Goal: Information Seeking & Learning: Check status

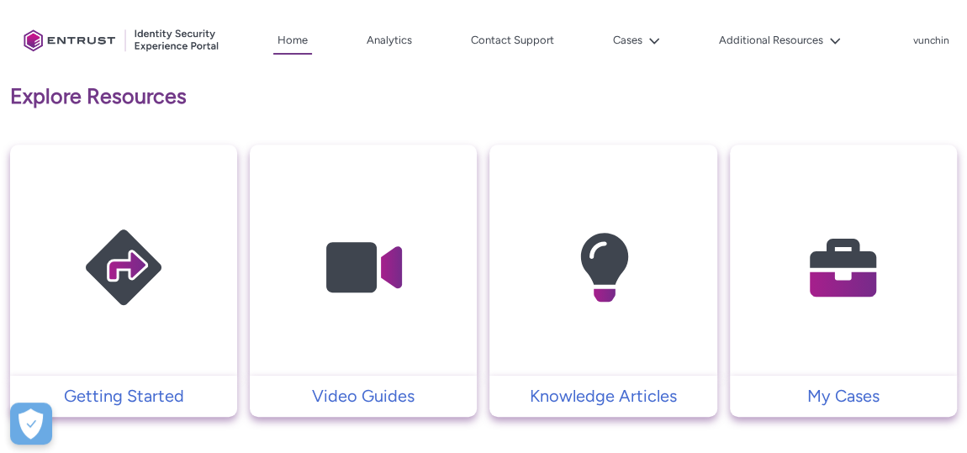
scroll to position [458, 0]
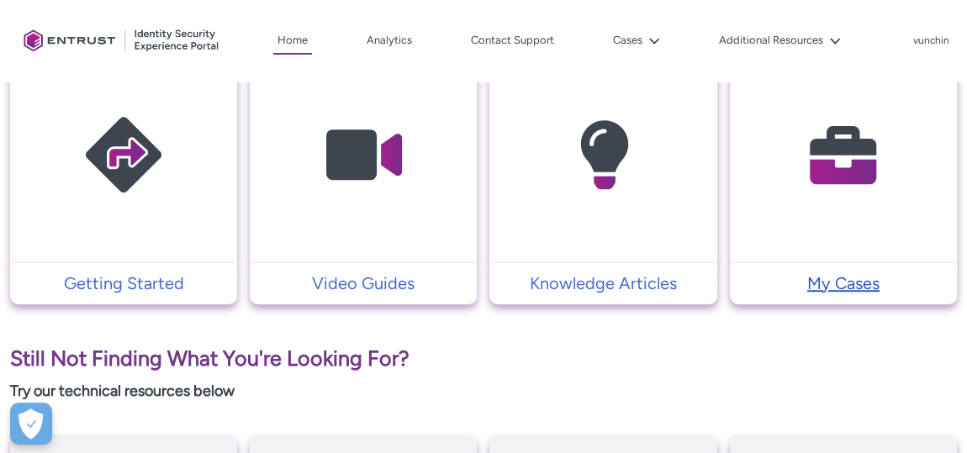
click at [822, 277] on p "My Cases" at bounding box center [844, 283] width 210 height 25
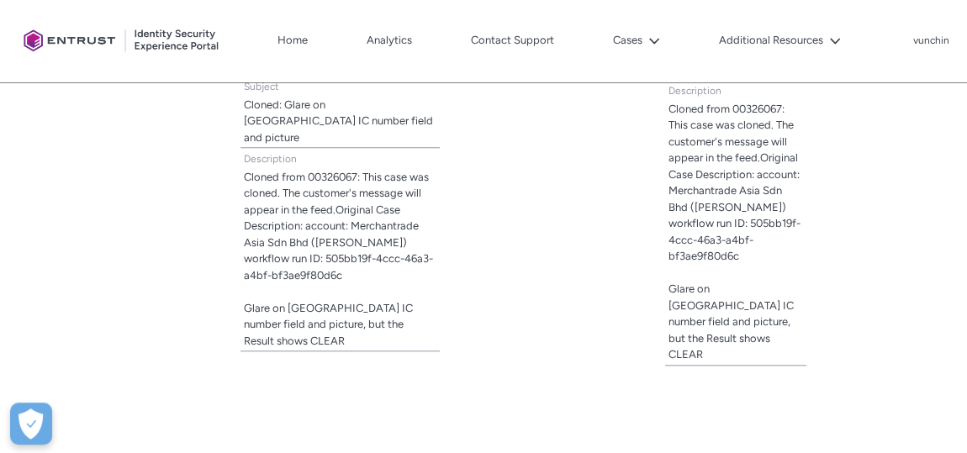
scroll to position [688, 0]
drag, startPoint x: 347, startPoint y: 252, endPoint x: 326, endPoint y: 241, distance: 23.0
click at [326, 241] on span "Cloned from 00326067: This case was cloned. The customer's message will appear …" at bounding box center [340, 258] width 193 height 181
copy lightning-formatted-text "505bb19f-4ccc-46a3-a4bf-bf3ae9f80d6c"
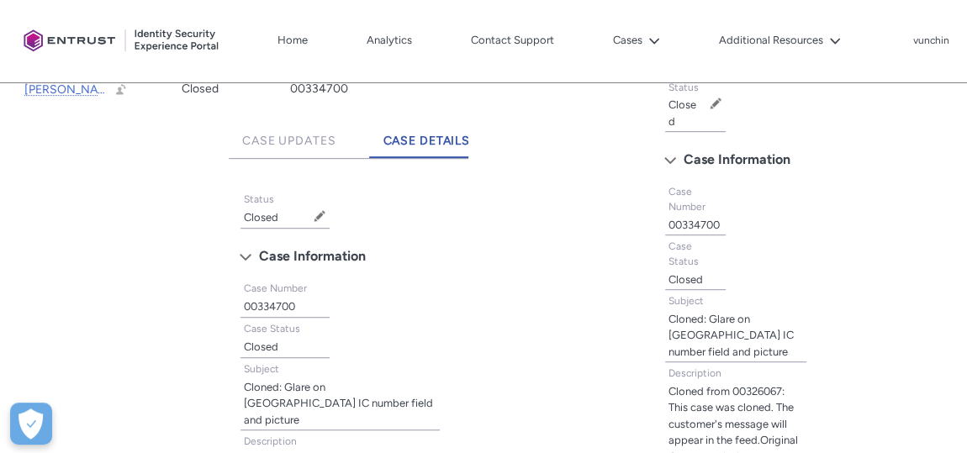
scroll to position [535, 0]
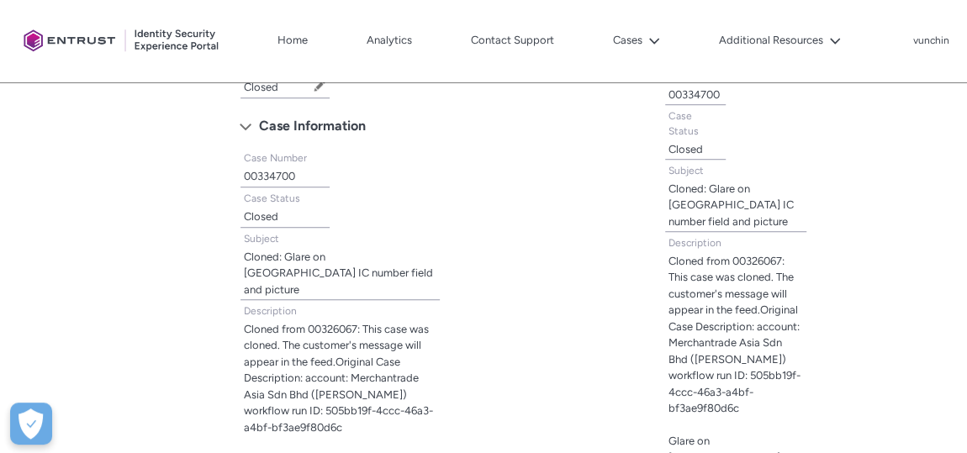
click at [282, 175] on lightning-formatted-text "00334700" at bounding box center [269, 176] width 51 height 13
copy lightning-formatted-text "00334700"
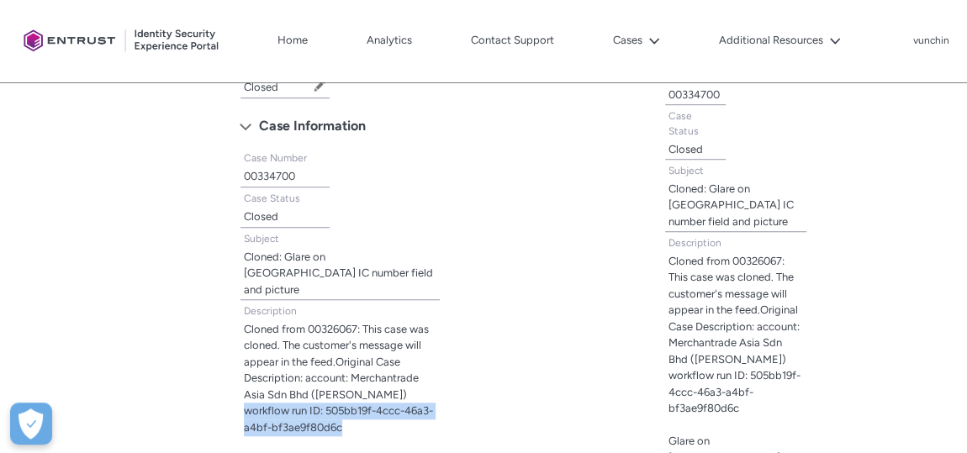
drag, startPoint x: 349, startPoint y: 407, endPoint x: 247, endPoint y: 397, distance: 102.3
click at [247, 397] on span "Cloned from 00326067: This case was cloned. The customer's message will appear …" at bounding box center [340, 411] width 193 height 181
copy lightning-formatted-text "workflow run ID: 505bb19f-4ccc-46a3-a4bf-bf3ae9f80d6c"
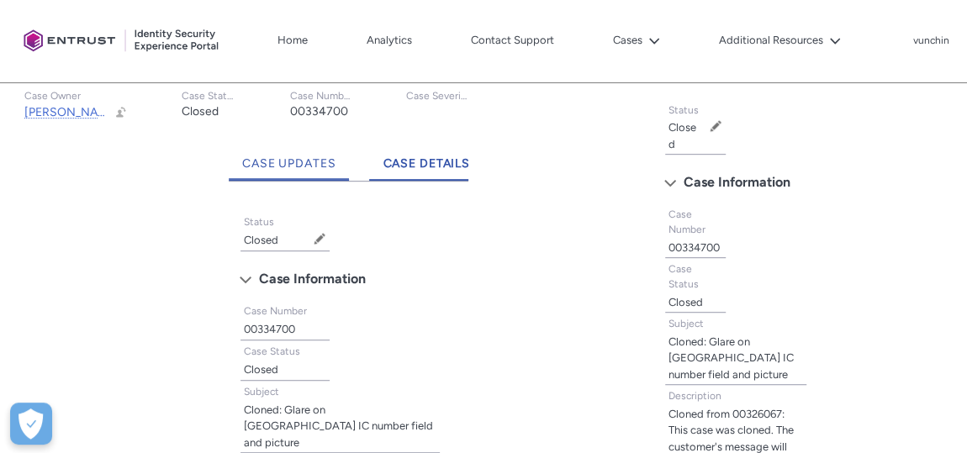
click at [322, 172] on link "Case Updates" at bounding box center [289, 158] width 121 height 46
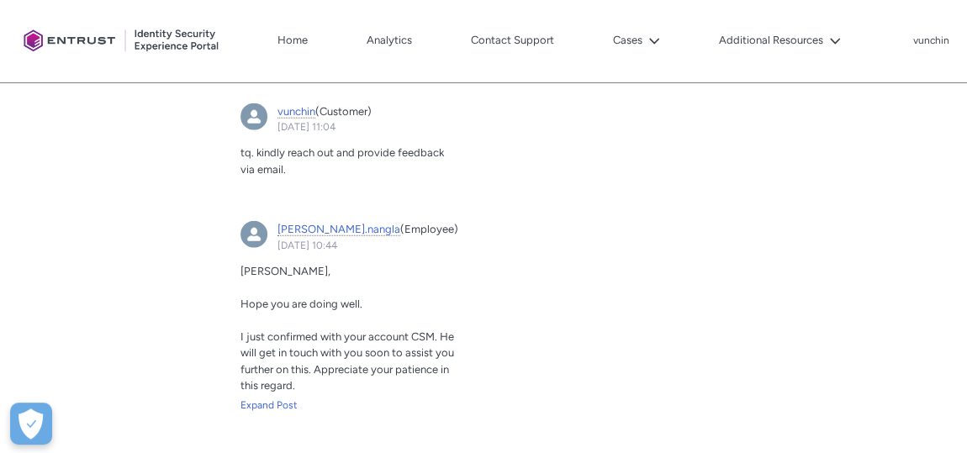
scroll to position [2064, 0]
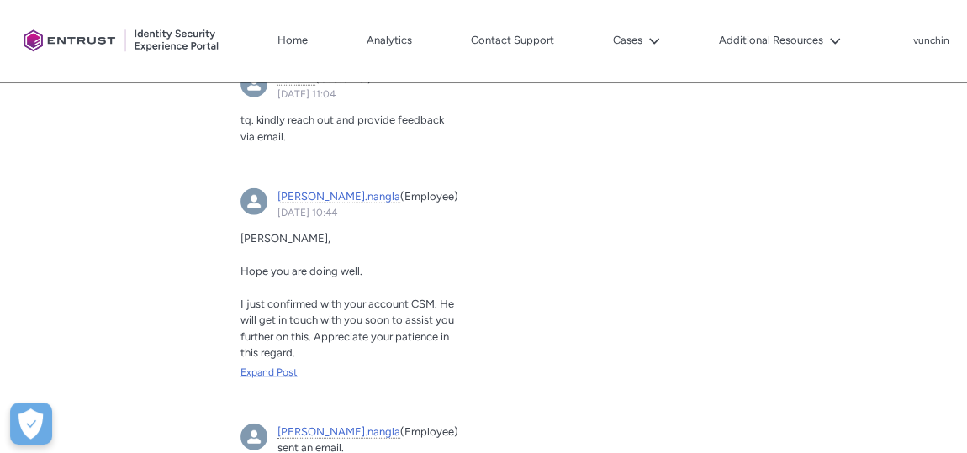
click at [285, 374] on div "Expand Post" at bounding box center [349, 372] width 216 height 15
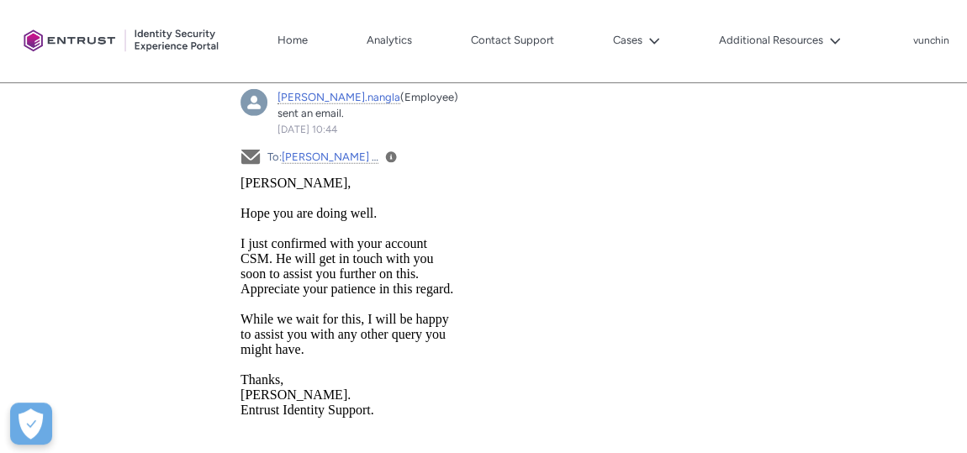
scroll to position [2599, 0]
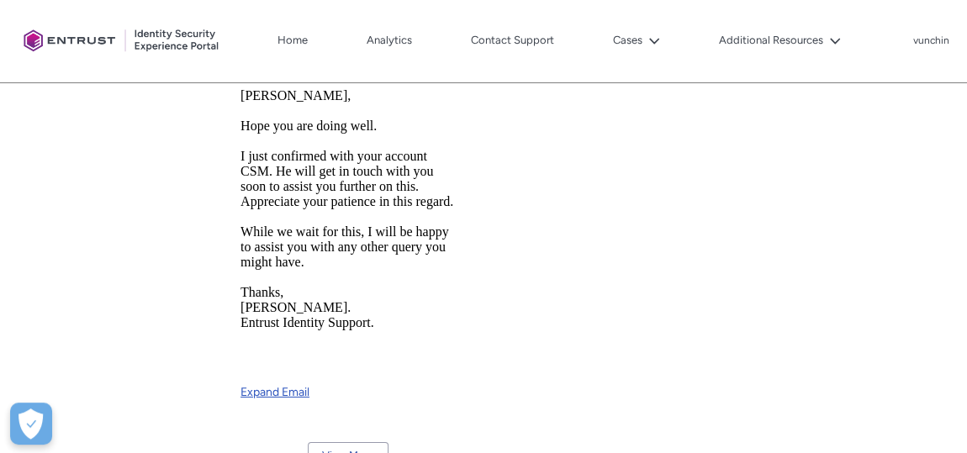
click at [297, 393] on link "Expand Email" at bounding box center [349, 387] width 216 height 28
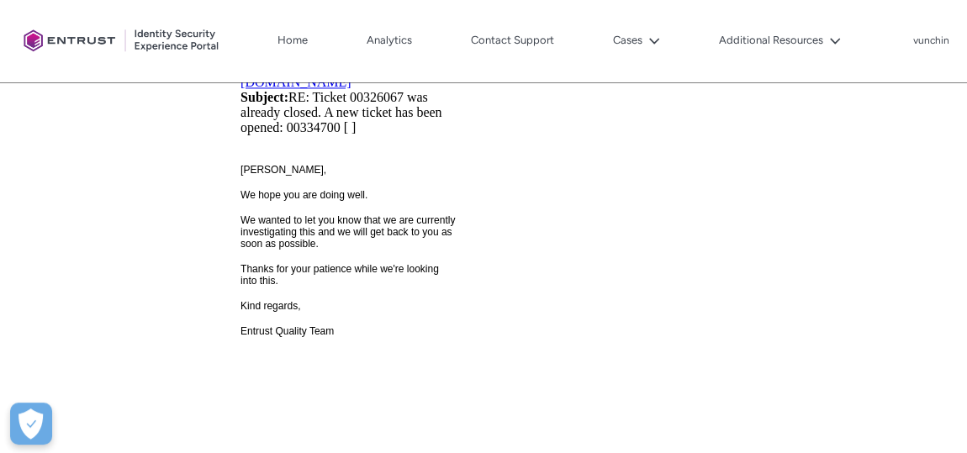
scroll to position [4536, 0]
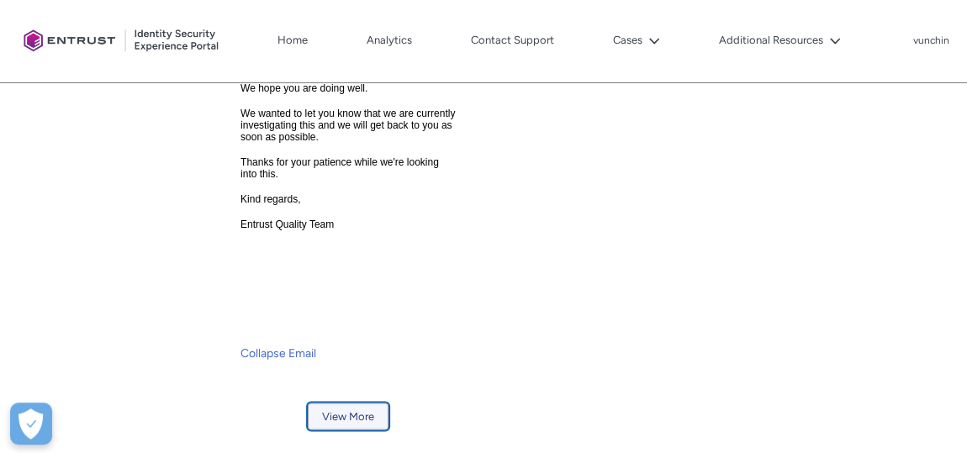
click at [357, 413] on button "View More" at bounding box center [348, 416] width 81 height 27
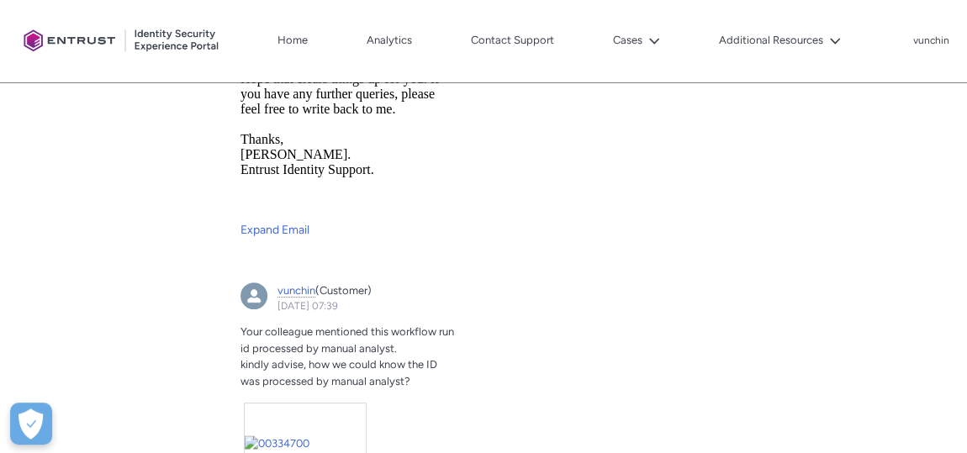
scroll to position [6703, 0]
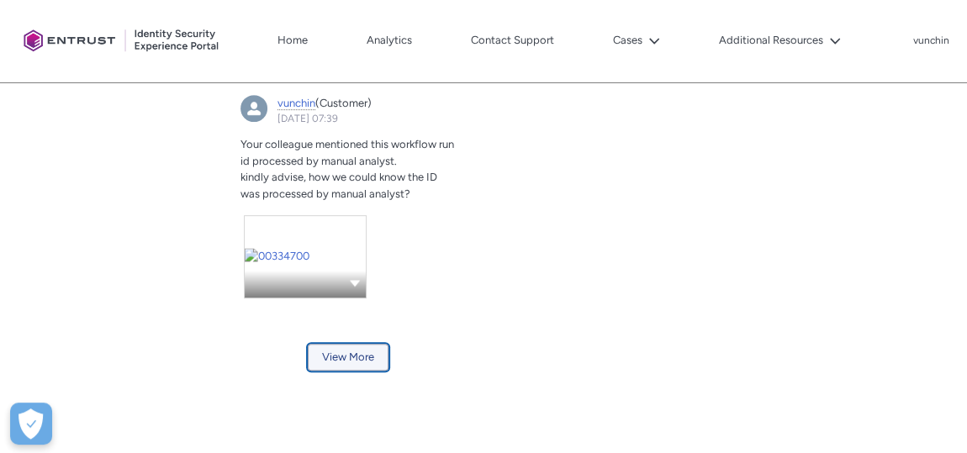
click at [373, 352] on button "View More" at bounding box center [348, 357] width 81 height 27
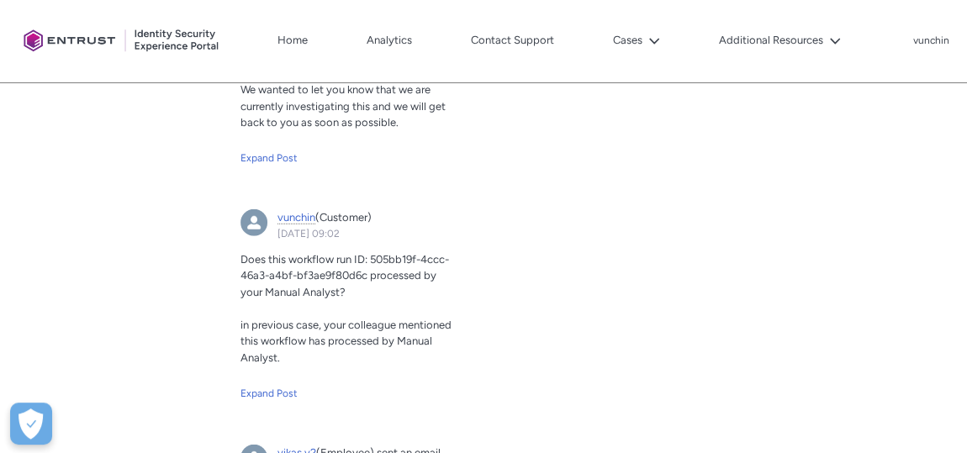
scroll to position [8768, 0]
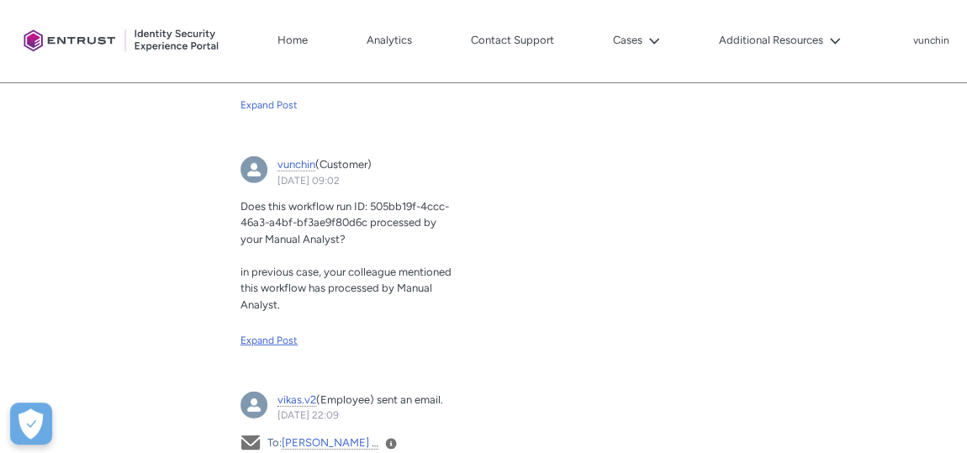
click at [283, 333] on div "Expand Post" at bounding box center [349, 340] width 216 height 15
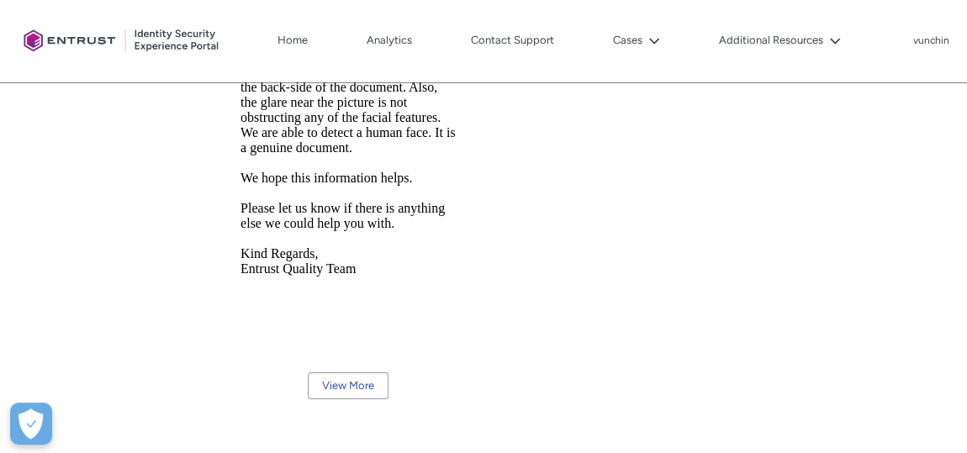
scroll to position [9496, 0]
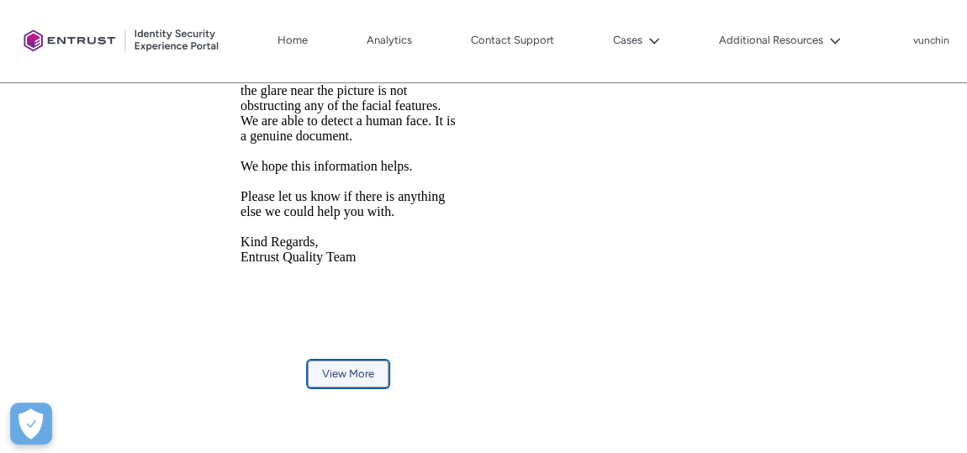
click at [337, 361] on button "View More" at bounding box center [348, 374] width 81 height 27
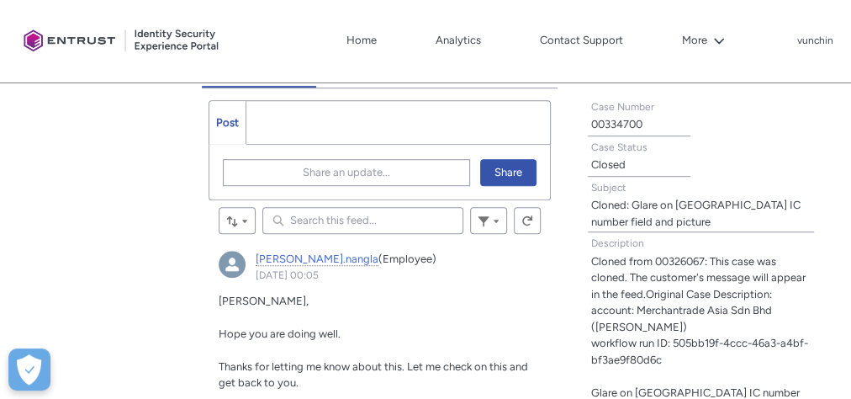
scroll to position [606, 0]
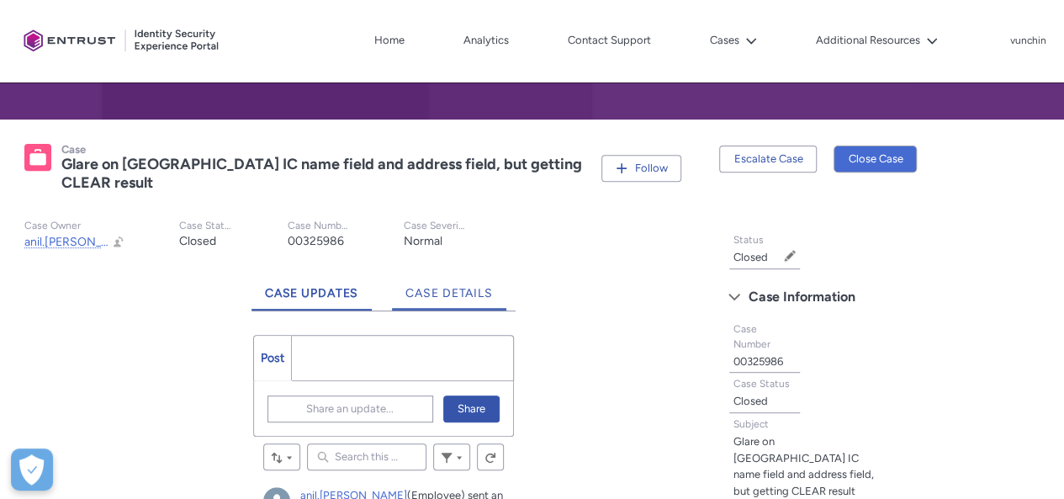
click at [442, 292] on span "Case Details" at bounding box center [448, 293] width 87 height 14
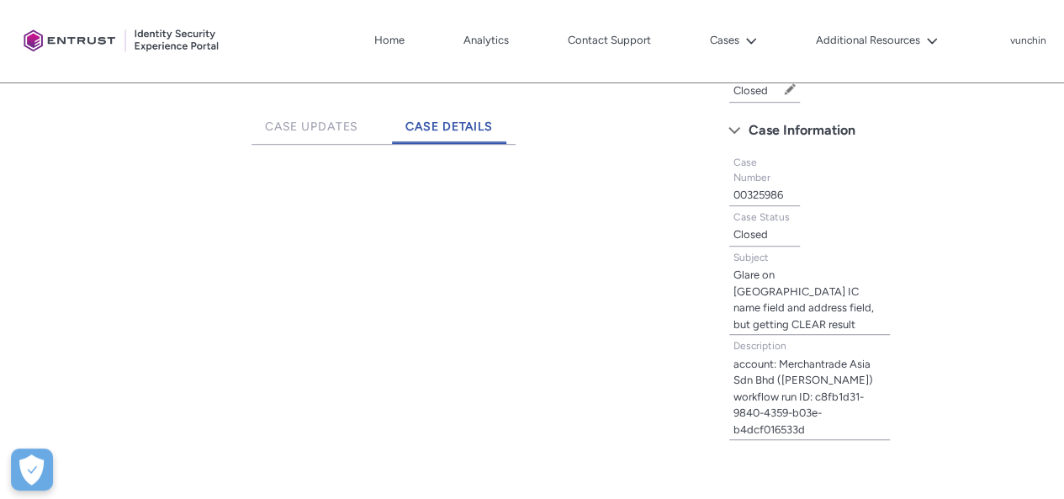
scroll to position [421, 0]
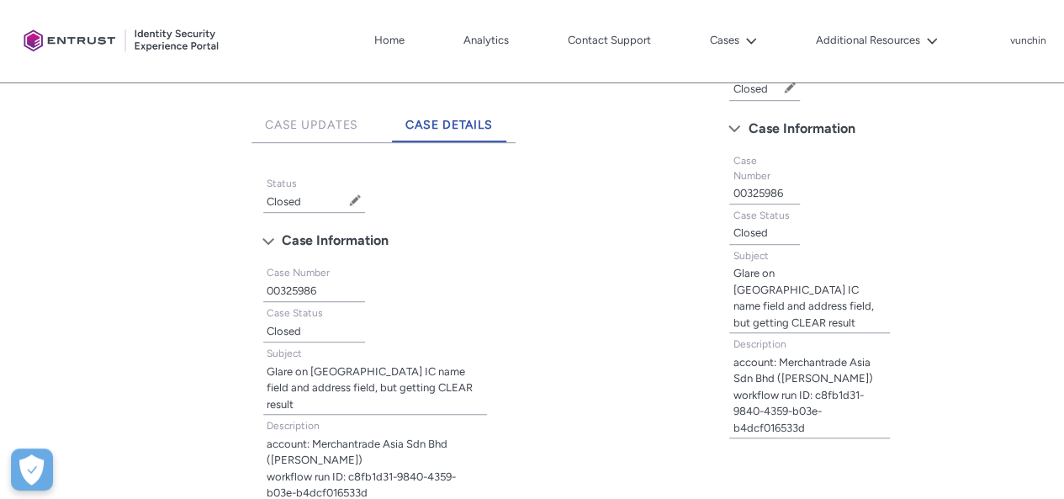
click at [286, 286] on lightning-formatted-text "00325986" at bounding box center [292, 290] width 50 height 13
click at [286, 287] on lightning-formatted-text "00325986" at bounding box center [292, 290] width 50 height 13
copy lightning-formatted-text "00325986"
click at [355, 457] on lightning-formatted-text "account: Merchantrade Asia Sdn Bhd (Enrich-Parent) workflow run ID: c8fb1d31-98…" at bounding box center [361, 468] width 189 height 62
click at [355, 458] on lightning-formatted-text "account: Merchantrade Asia Sdn Bhd (Enrich-Parent) workflow run ID: c8fb1d31-98…" at bounding box center [361, 468] width 189 height 62
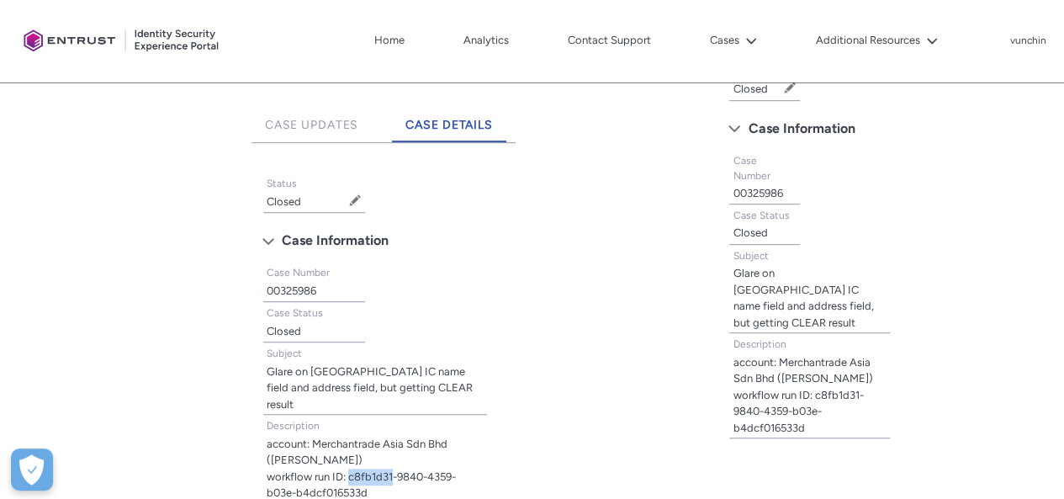
click at [358, 467] on span "account: Merchantrade Asia Sdn Bhd (Enrich-Parent) workflow run ID: c8fb1d31-98…" at bounding box center [375, 469] width 217 height 66
click at [350, 459] on lightning-formatted-text "account: Merchantrade Asia Sdn Bhd (Enrich-Parent) workflow run ID: c8fb1d31-98…" at bounding box center [361, 468] width 189 height 62
drag, startPoint x: 373, startPoint y: 474, endPoint x: 350, endPoint y: 462, distance: 26.3
click at [350, 462] on span "account: Merchantrade Asia Sdn Bhd (Enrich-Parent) workflow run ID: c8fb1d31-98…" at bounding box center [375, 469] width 217 height 66
copy lightning-formatted-text "c8fb1d31-9840-4359-b03e-b4dcf016533d"
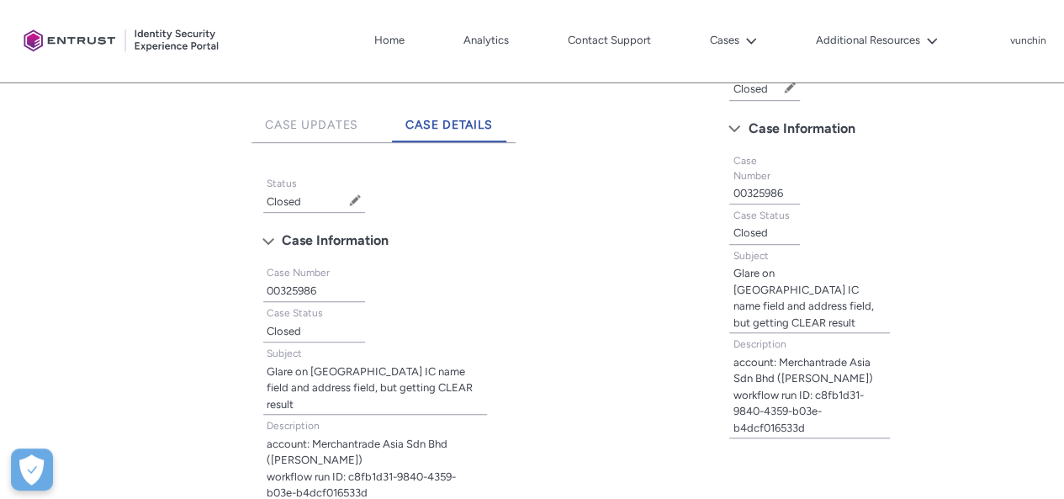
click at [279, 284] on lightning-formatted-text "00325986" at bounding box center [292, 290] width 50 height 13
click at [280, 284] on lightning-formatted-text "00325986" at bounding box center [292, 290] width 50 height 13
copy lightning-formatted-text "00325986"
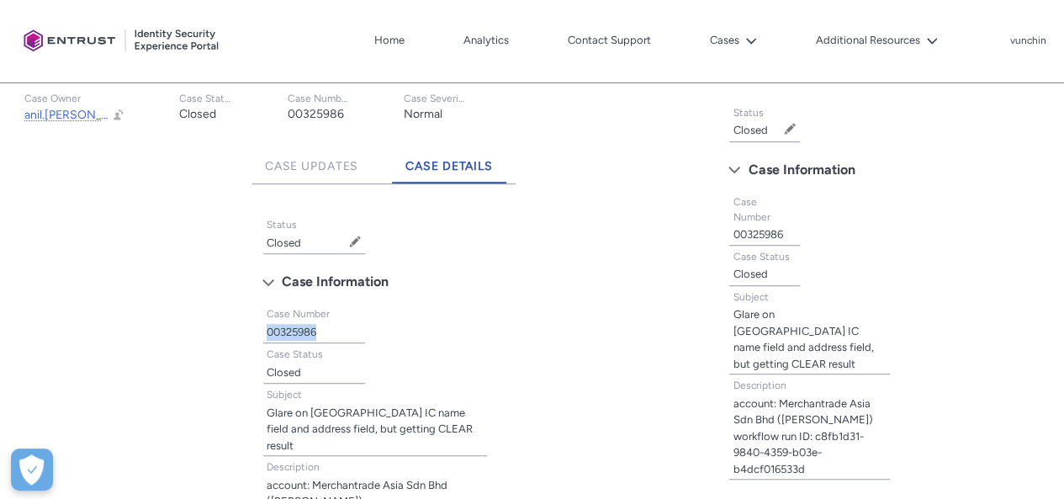
scroll to position [289, 0]
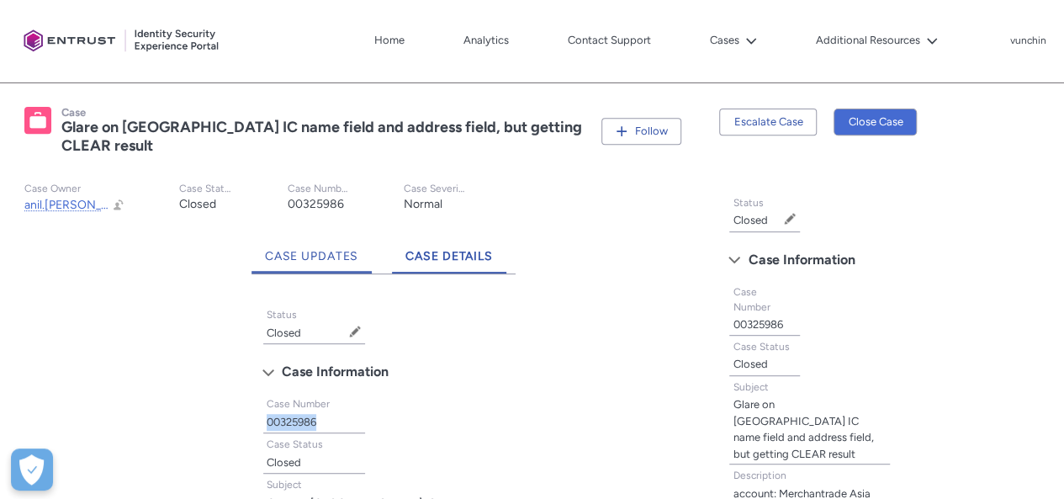
click at [323, 260] on span "Case Updates" at bounding box center [312, 256] width 94 height 14
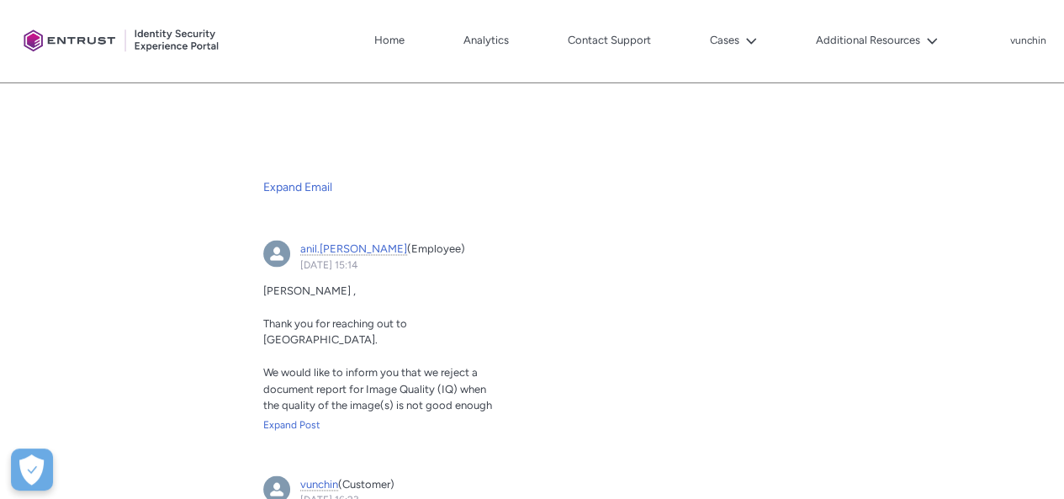
scroll to position [1383, 0]
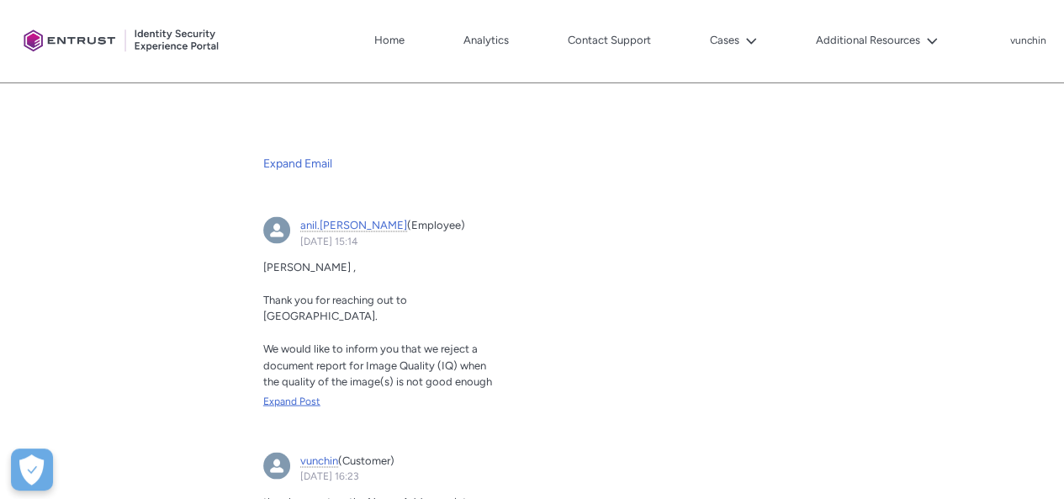
click at [293, 393] on div "Expand Post" at bounding box center [383, 400] width 241 height 15
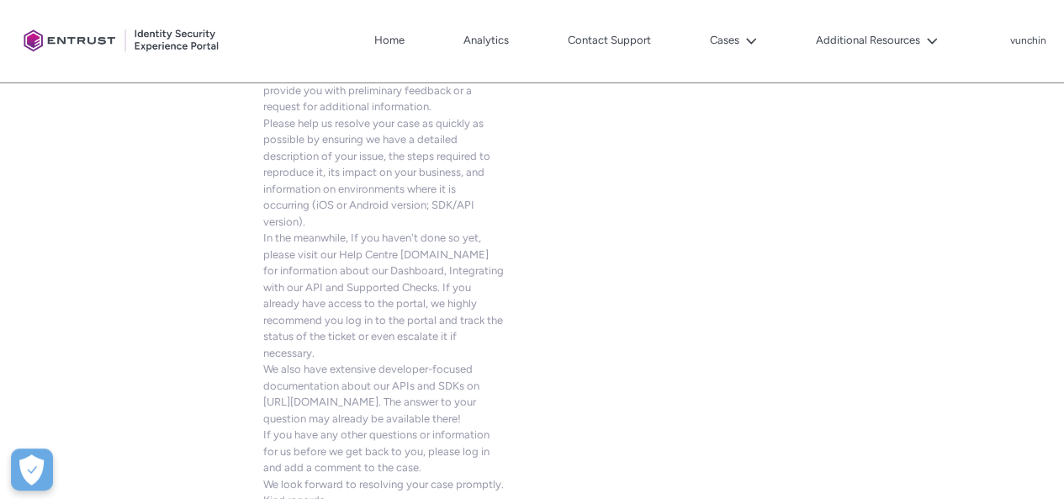
scroll to position [3683, 0]
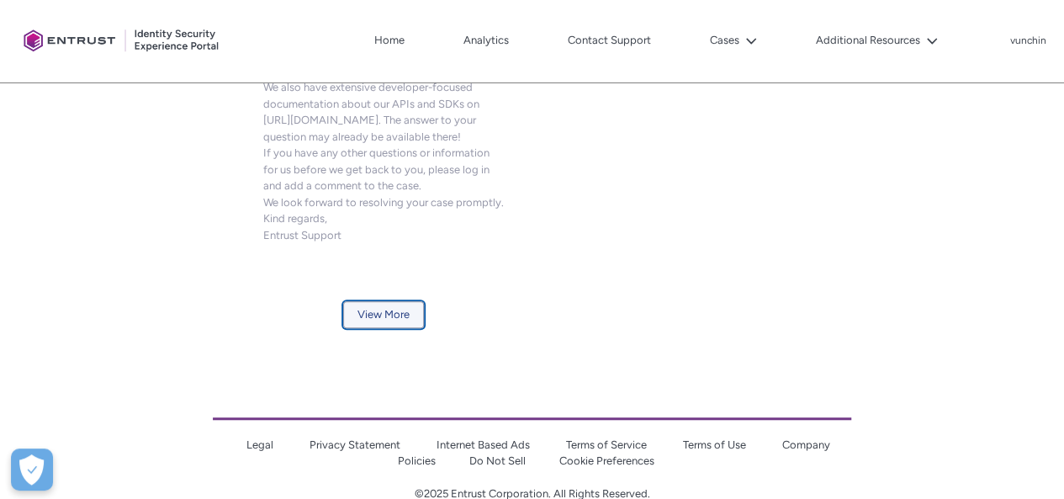
click at [345, 301] on button "View More" at bounding box center [383, 314] width 81 height 27
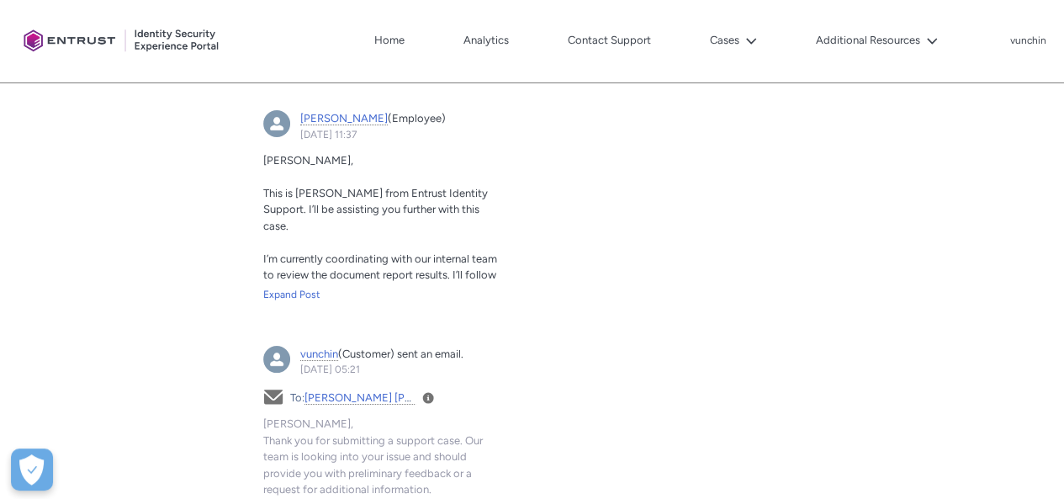
scroll to position [2831, 0]
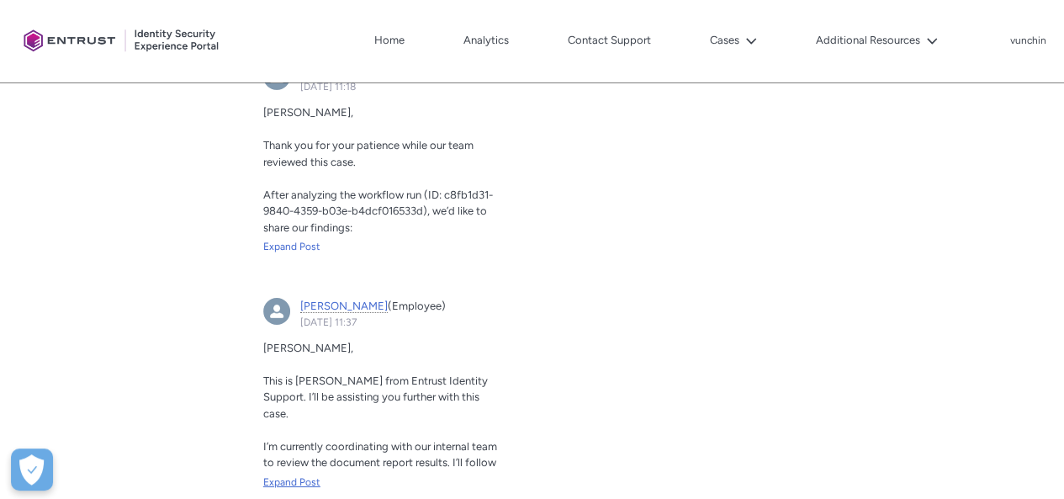
click at [293, 474] on div "Expand Post" at bounding box center [383, 481] width 241 height 15
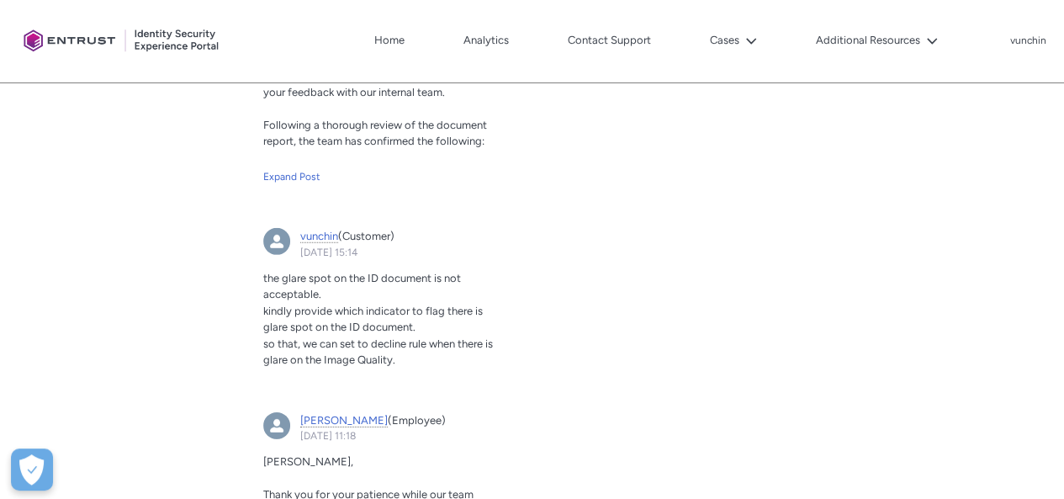
scroll to position [2663, 0]
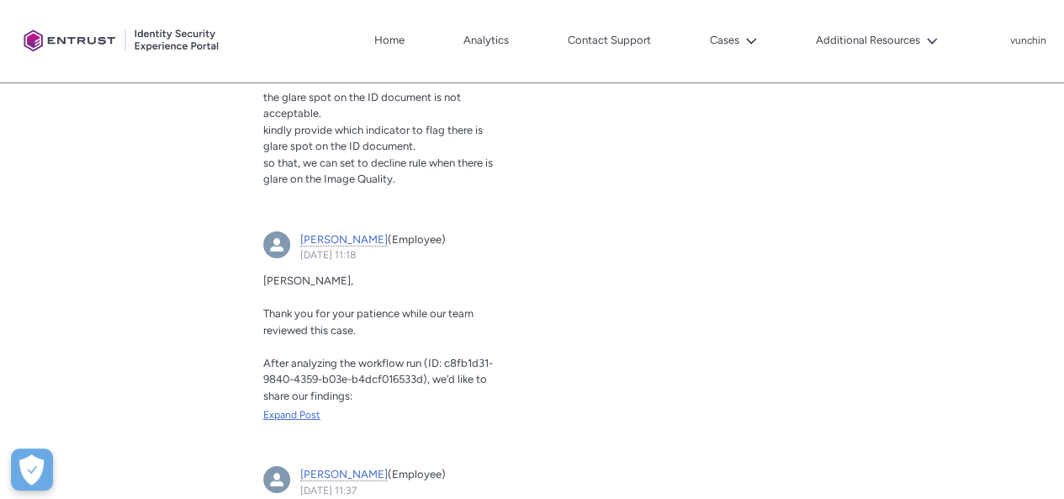
click at [316, 407] on div "Expand Post" at bounding box center [383, 414] width 241 height 15
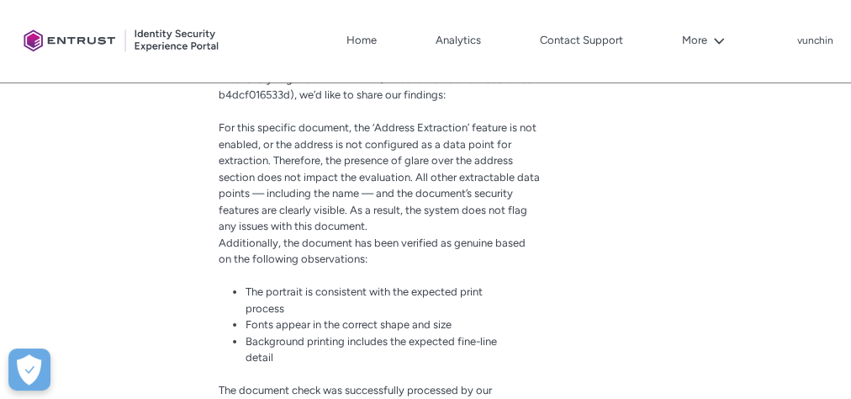
scroll to position [2788, 0]
